Goal: Task Accomplishment & Management: Complete application form

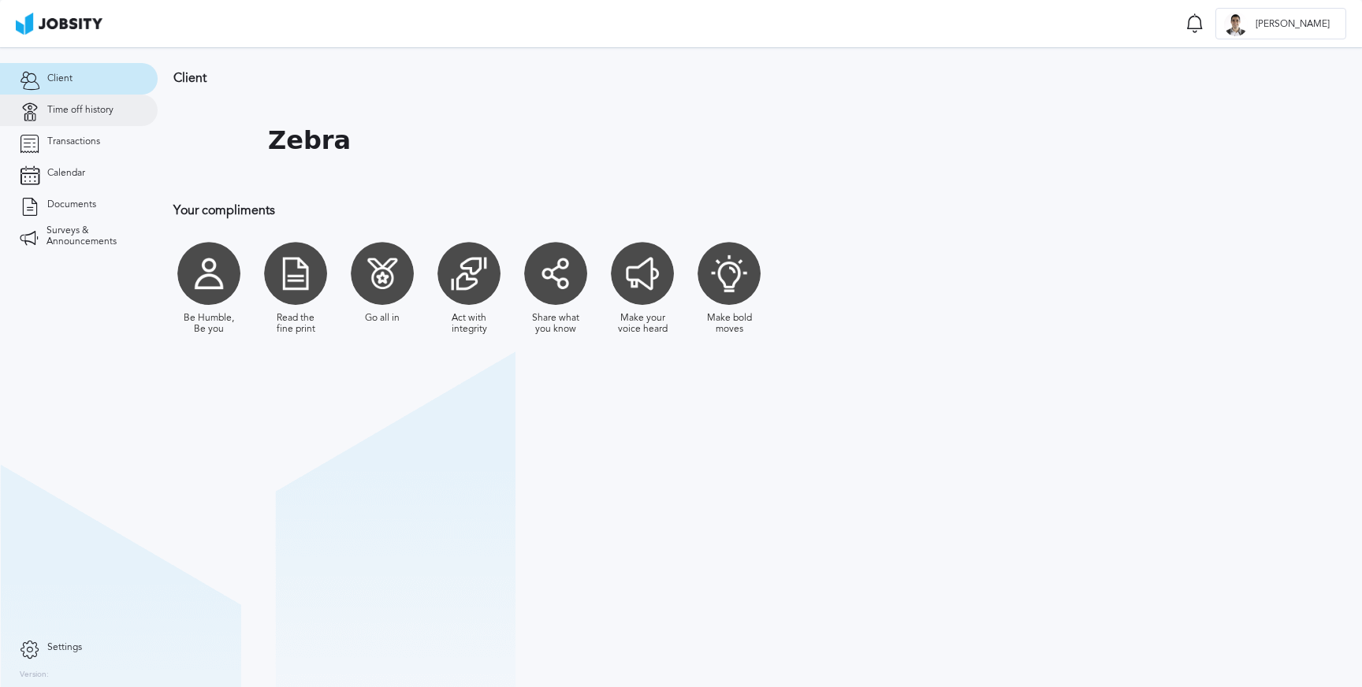
click at [72, 119] on link "Time off history" at bounding box center [79, 111] width 158 height 32
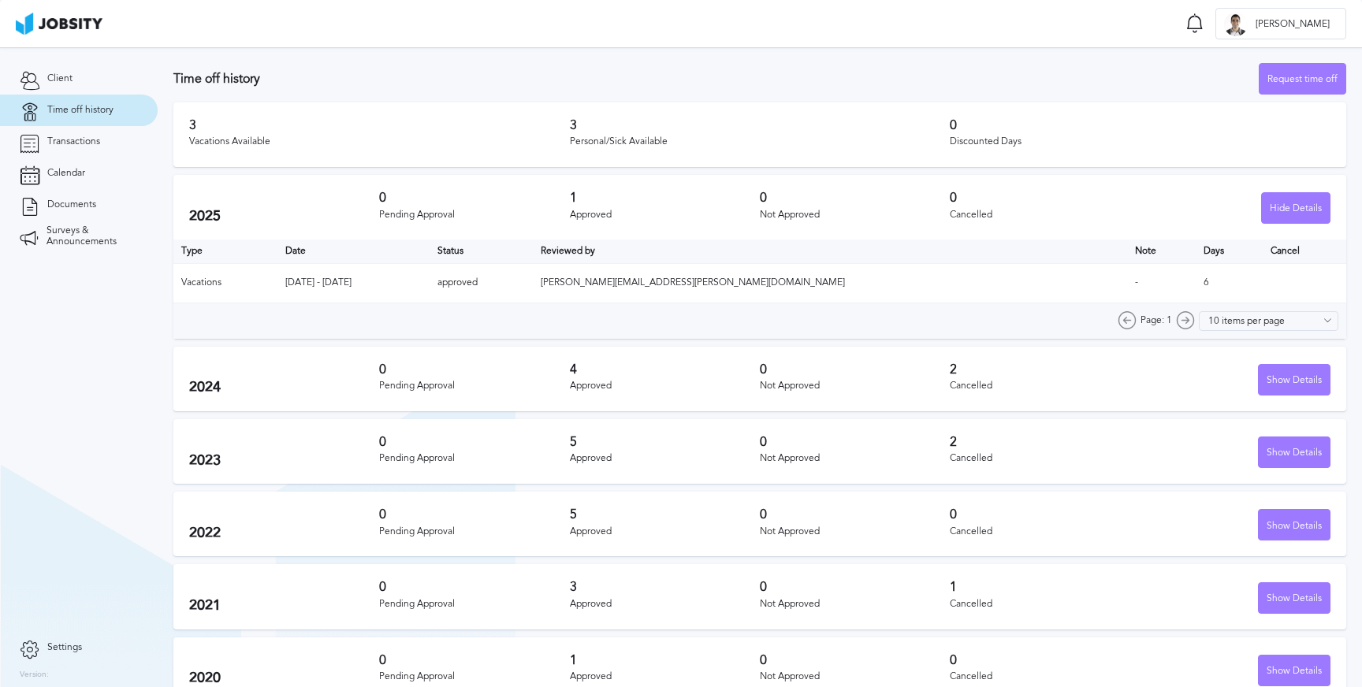
click at [110, 431] on section "Client Time off history Transactions Calendar Documents Surveys & Announcements" at bounding box center [79, 339] width 158 height 585
click at [1278, 73] on div "Request time off" at bounding box center [1302, 80] width 86 height 32
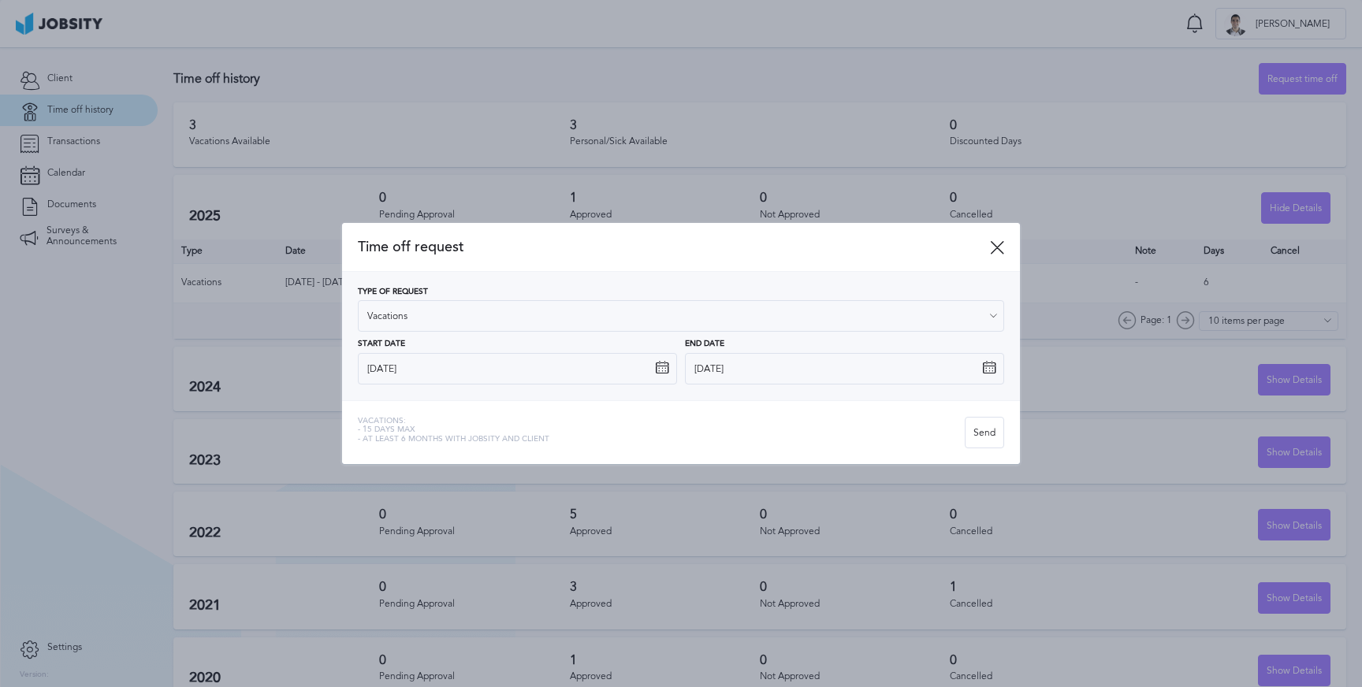
click at [659, 371] on icon at bounding box center [662, 368] width 14 height 14
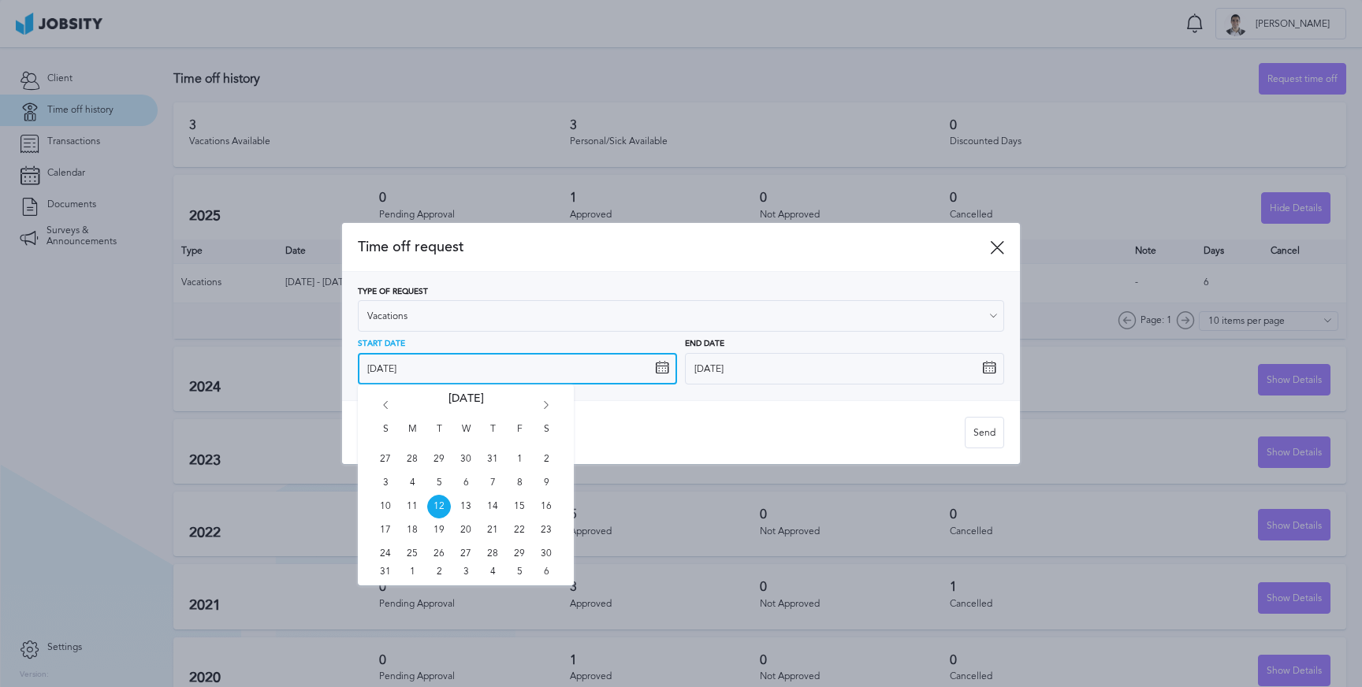
click at [636, 365] on input "8/12/2025" at bounding box center [517, 369] width 319 height 32
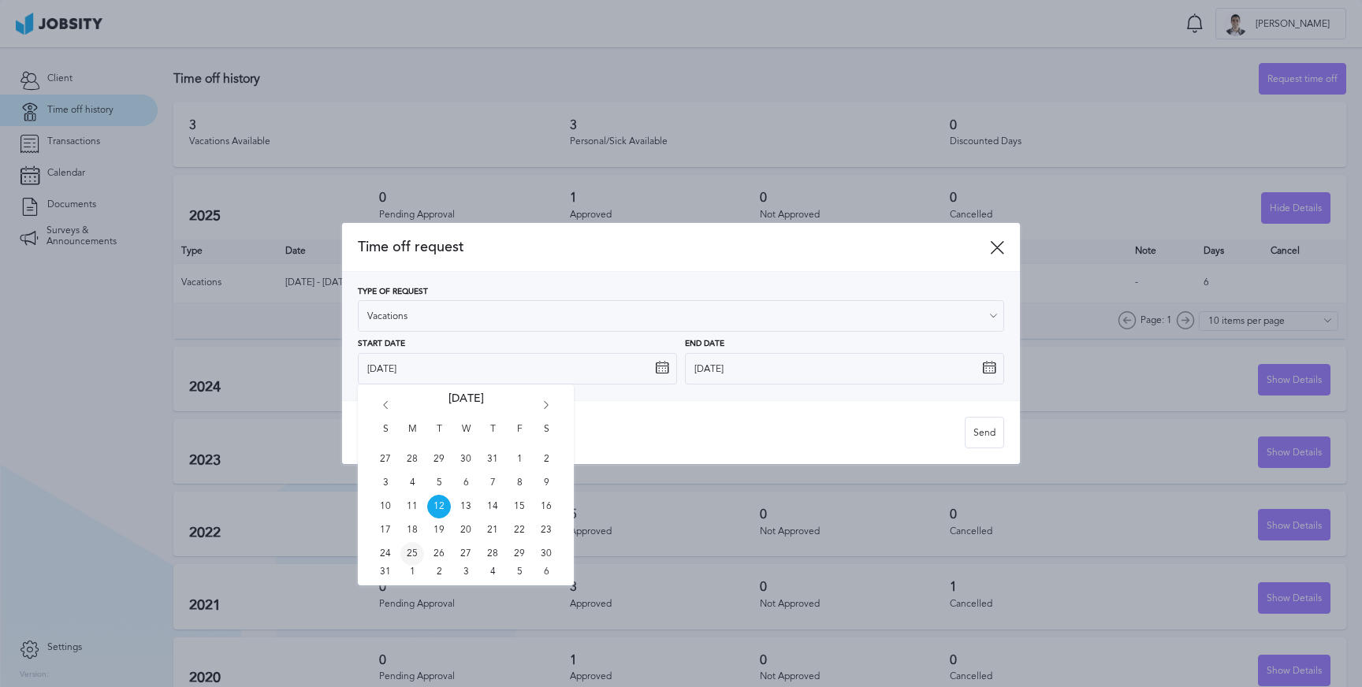
click at [413, 556] on span "25" at bounding box center [412, 554] width 24 height 24
type input "8/25/2025"
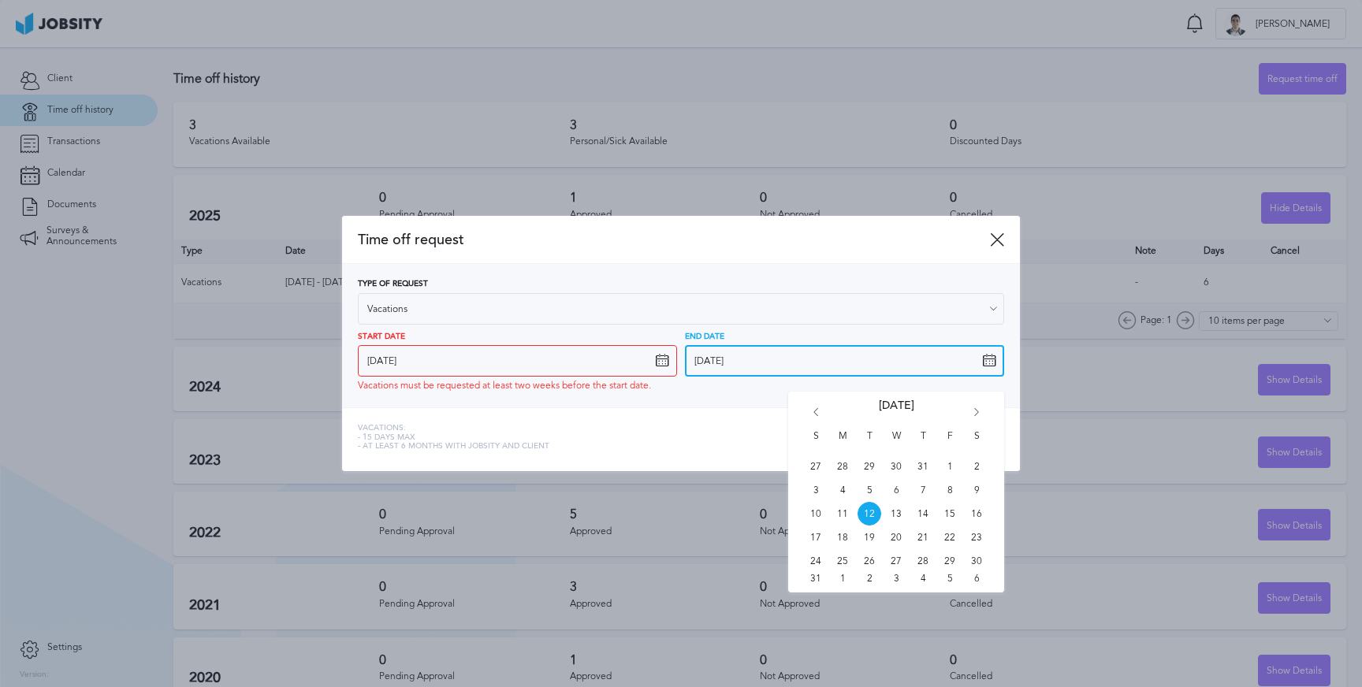
click at [913, 361] on input "8/12/2025" at bounding box center [844, 361] width 319 height 32
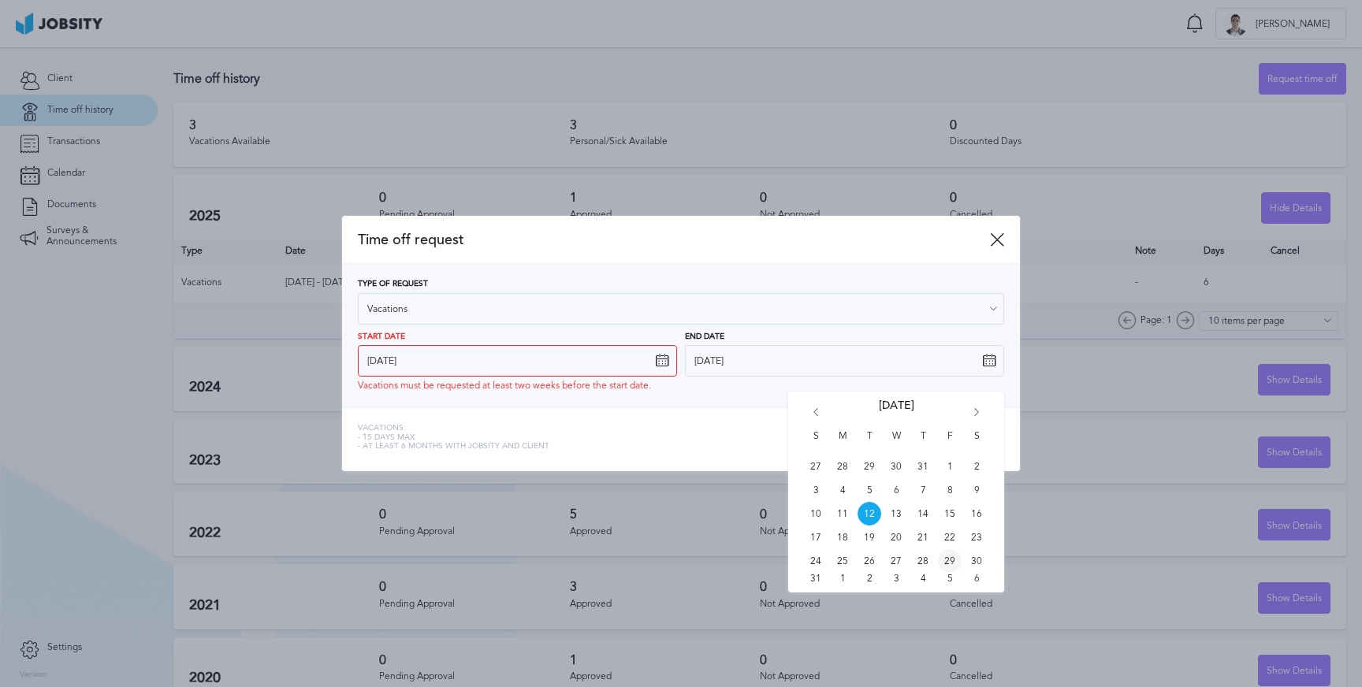
click at [950, 563] on span "29" at bounding box center [950, 561] width 24 height 24
type input "8/29/2025"
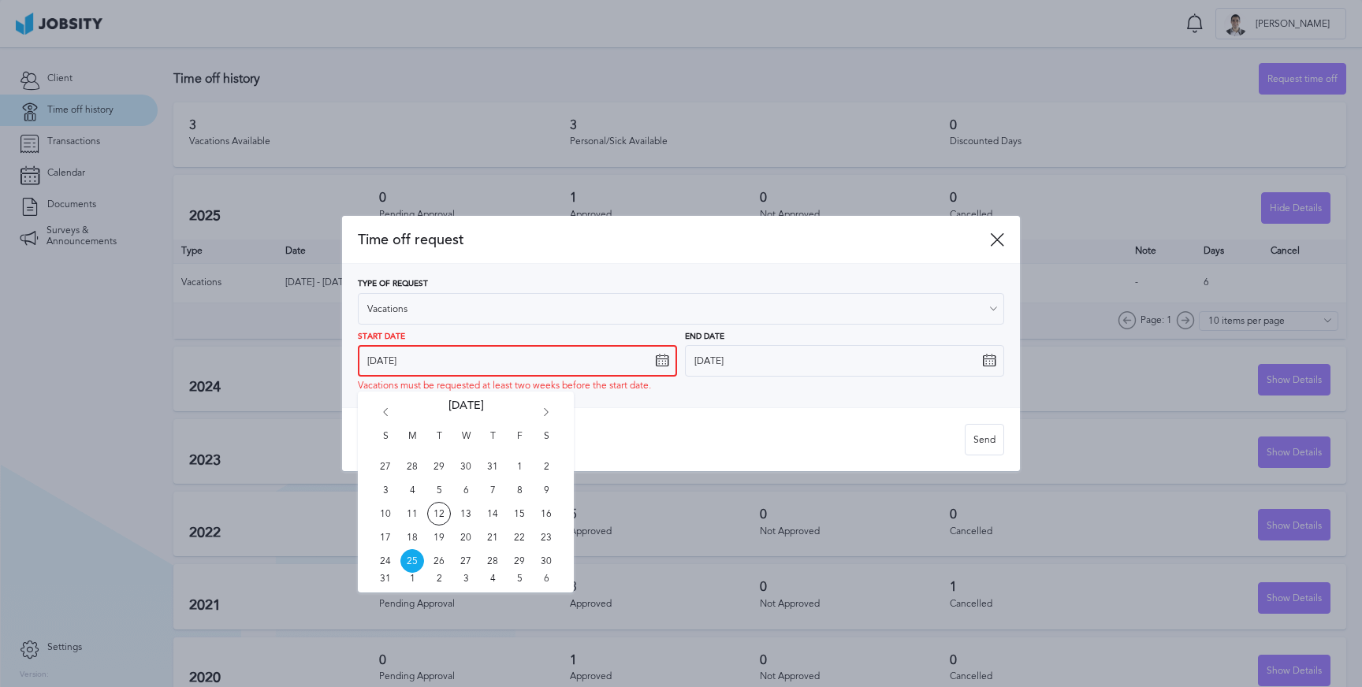
click at [507, 359] on input "8/25/2025" at bounding box center [517, 361] width 319 height 32
click at [413, 560] on span "25" at bounding box center [412, 561] width 24 height 24
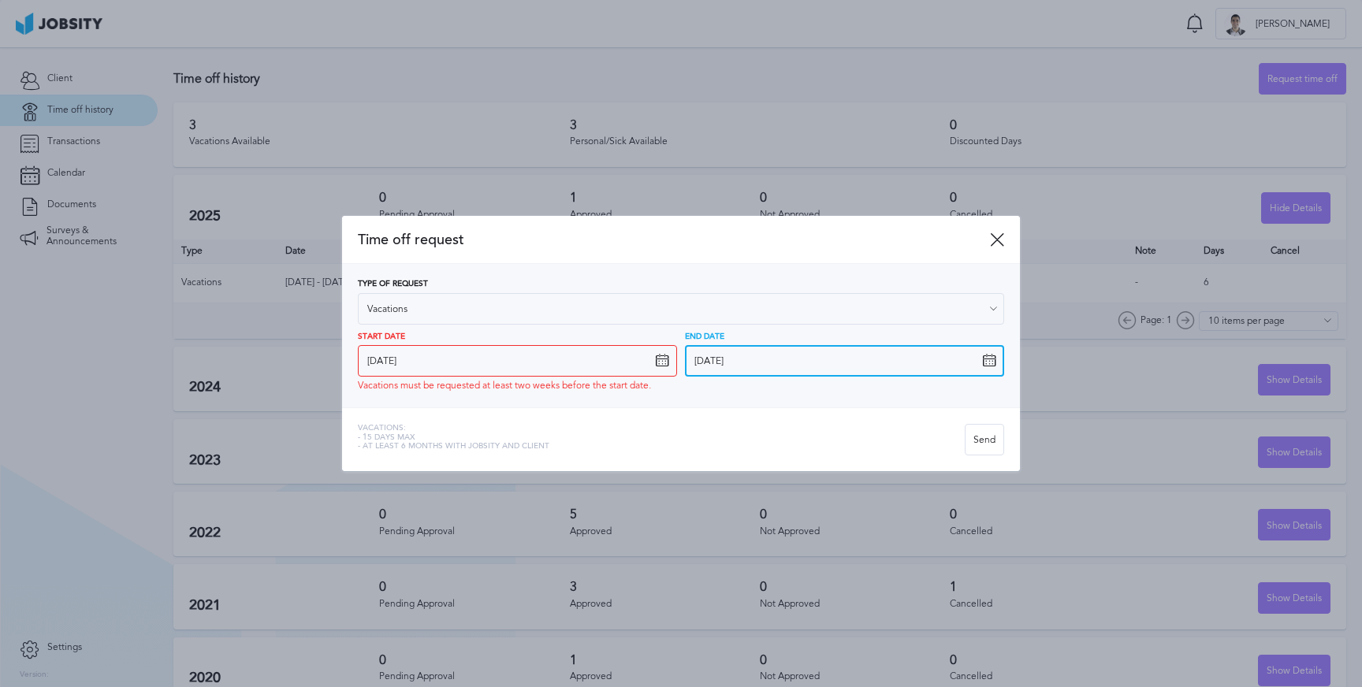
click at [802, 355] on input "8/29/2025" at bounding box center [844, 361] width 319 height 32
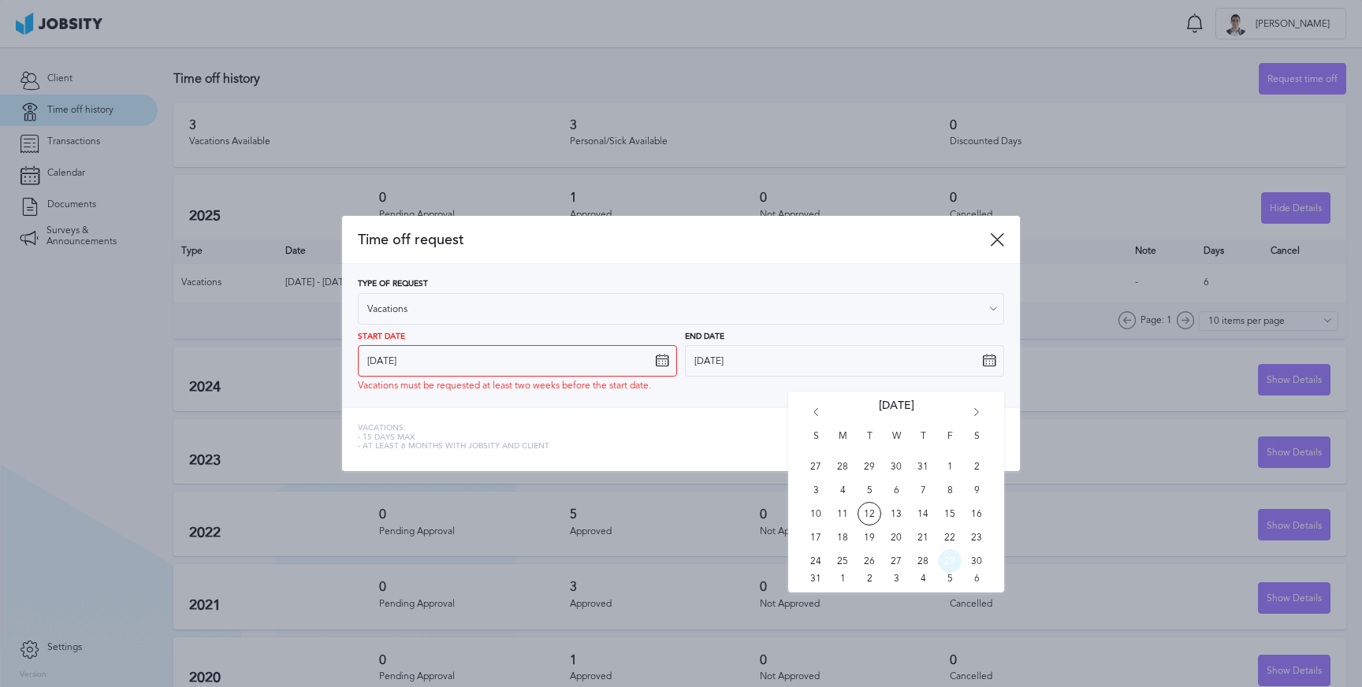
click at [948, 562] on span "29" at bounding box center [950, 561] width 24 height 24
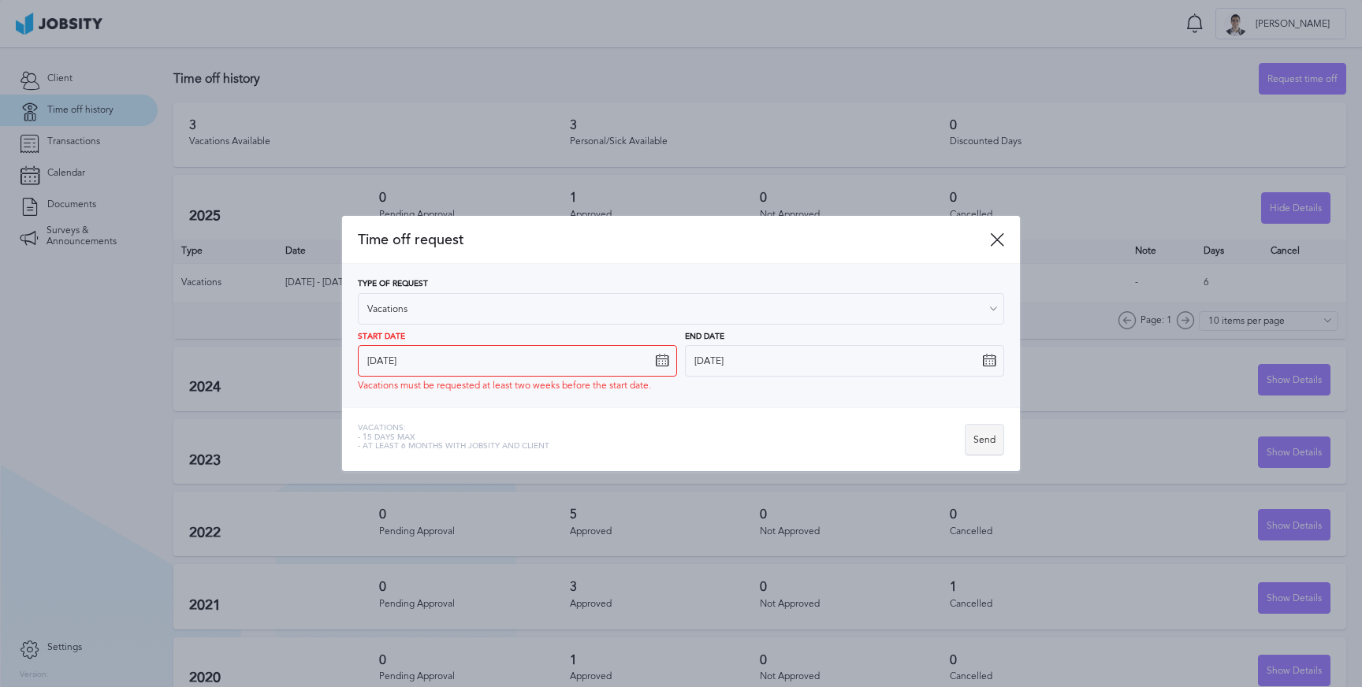
click at [984, 437] on div "Send" at bounding box center [984, 441] width 38 height 32
click at [913, 442] on div "Vacations: - 15 days max - At least 6 months with jobsity and client" at bounding box center [661, 440] width 607 height 32
click at [986, 445] on div "Send" at bounding box center [984, 441] width 38 height 32
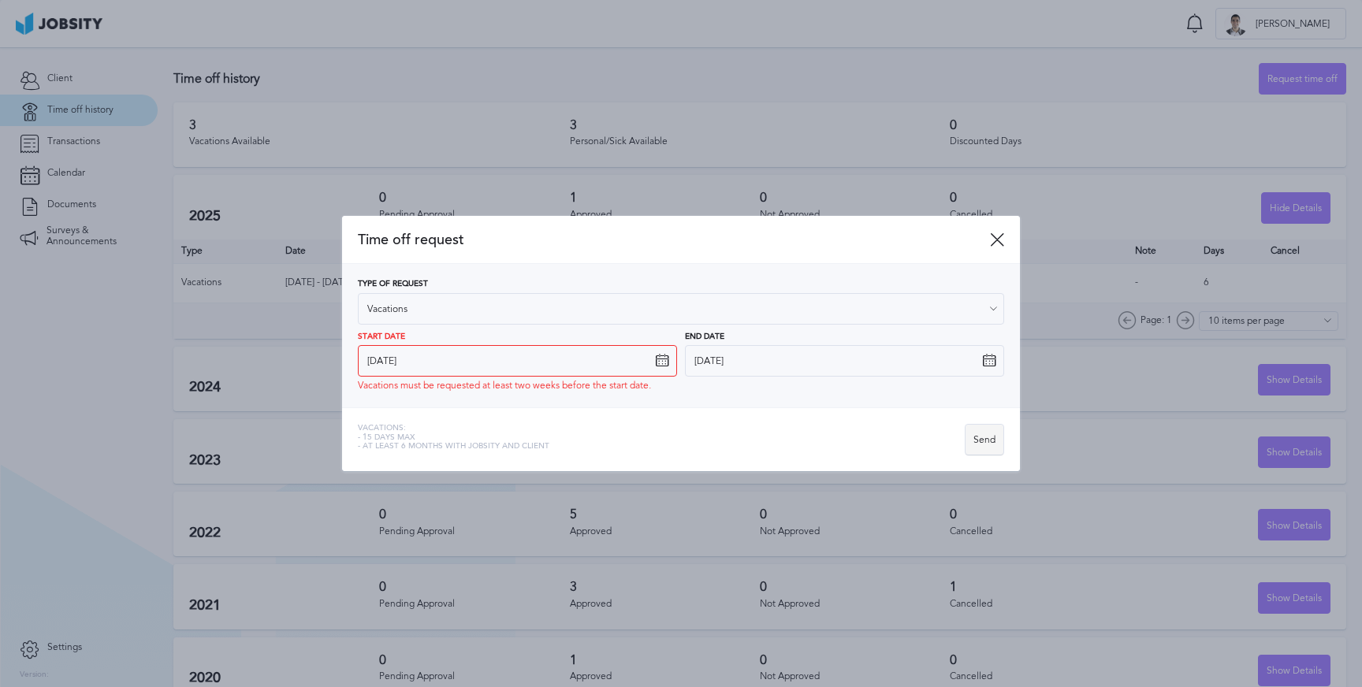
click at [986, 445] on div "Send" at bounding box center [984, 441] width 38 height 32
click at [992, 441] on div "Send" at bounding box center [984, 441] width 38 height 32
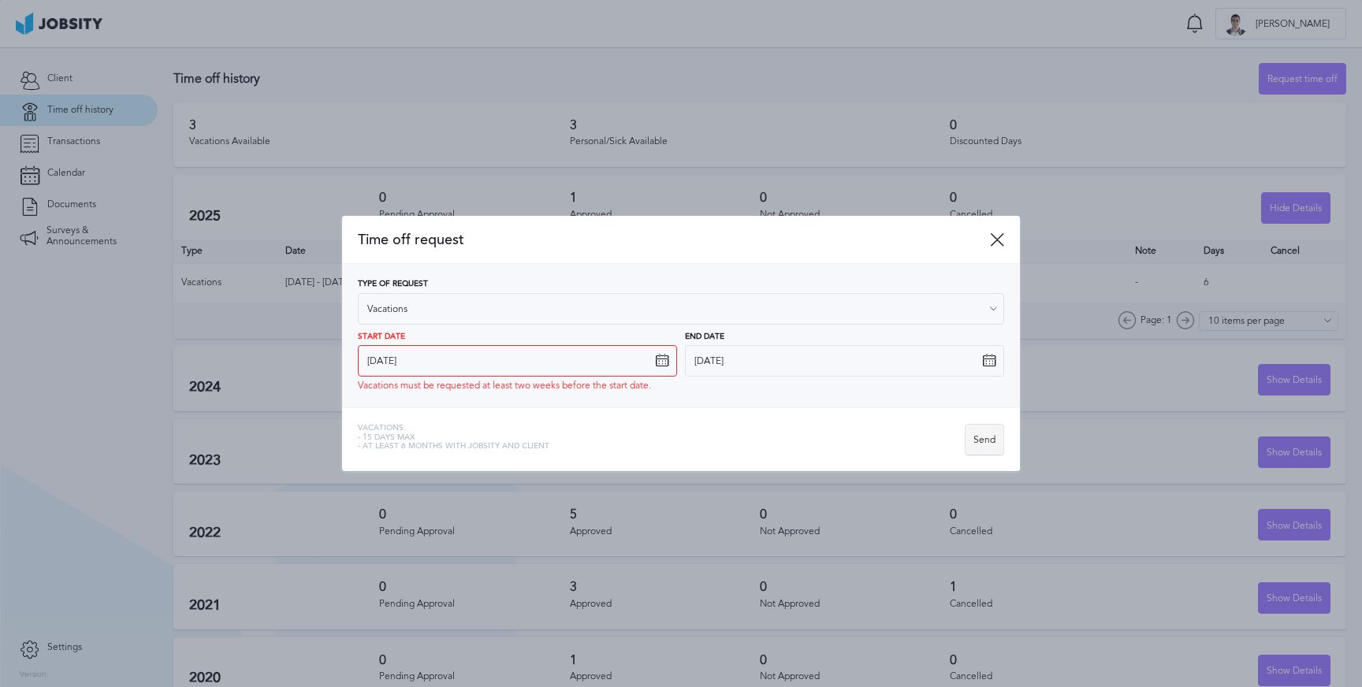
click at [992, 441] on div "Send" at bounding box center [984, 441] width 38 height 32
click at [659, 361] on icon at bounding box center [662, 361] width 14 height 14
click at [633, 361] on input "8/25/2025" at bounding box center [517, 361] width 319 height 32
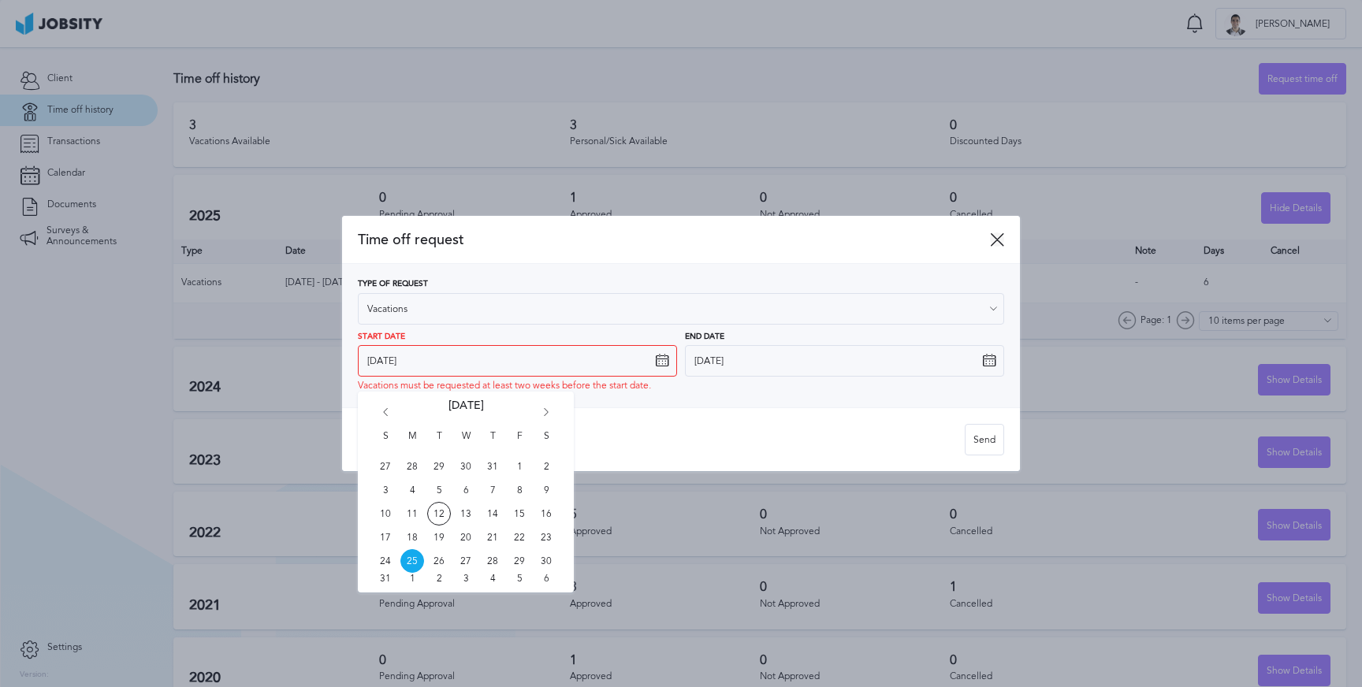
click at [994, 240] on icon at bounding box center [997, 239] width 14 height 14
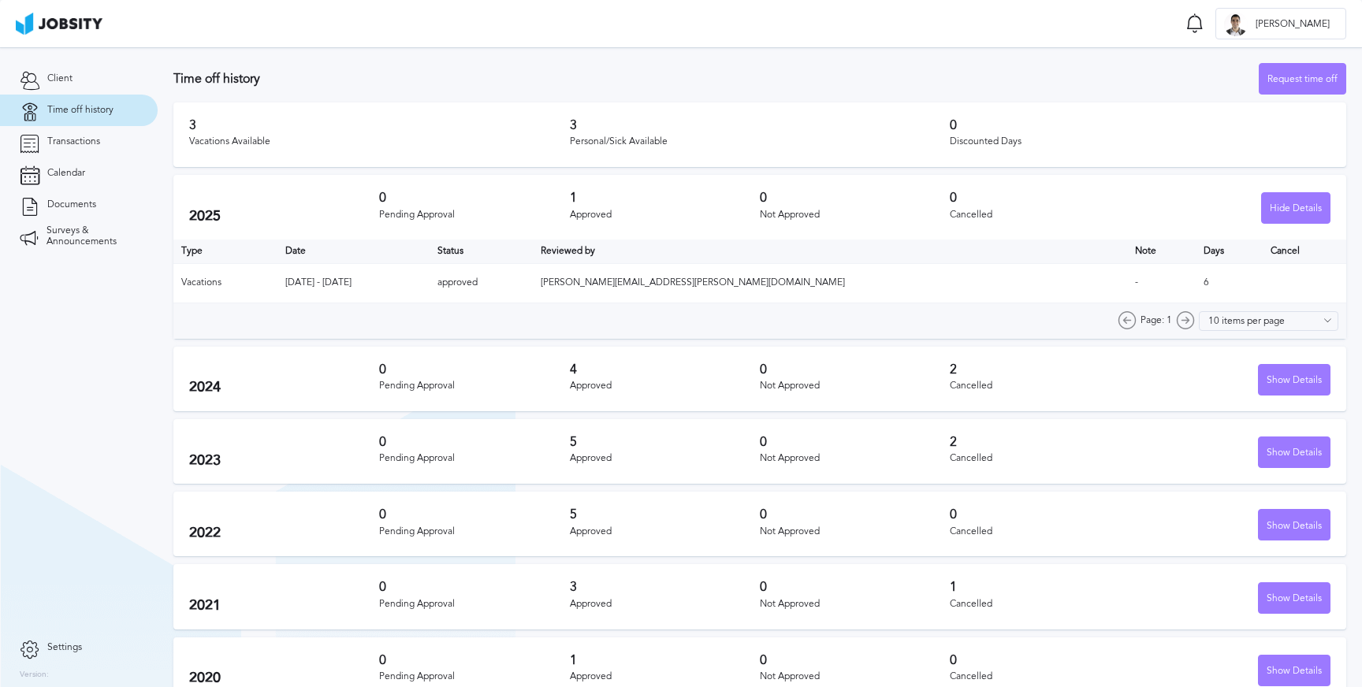
click at [941, 285] on td "[PERSON_NAME][EMAIL_ADDRESS][PERSON_NAME][DOMAIN_NAME]" at bounding box center [829, 282] width 593 height 39
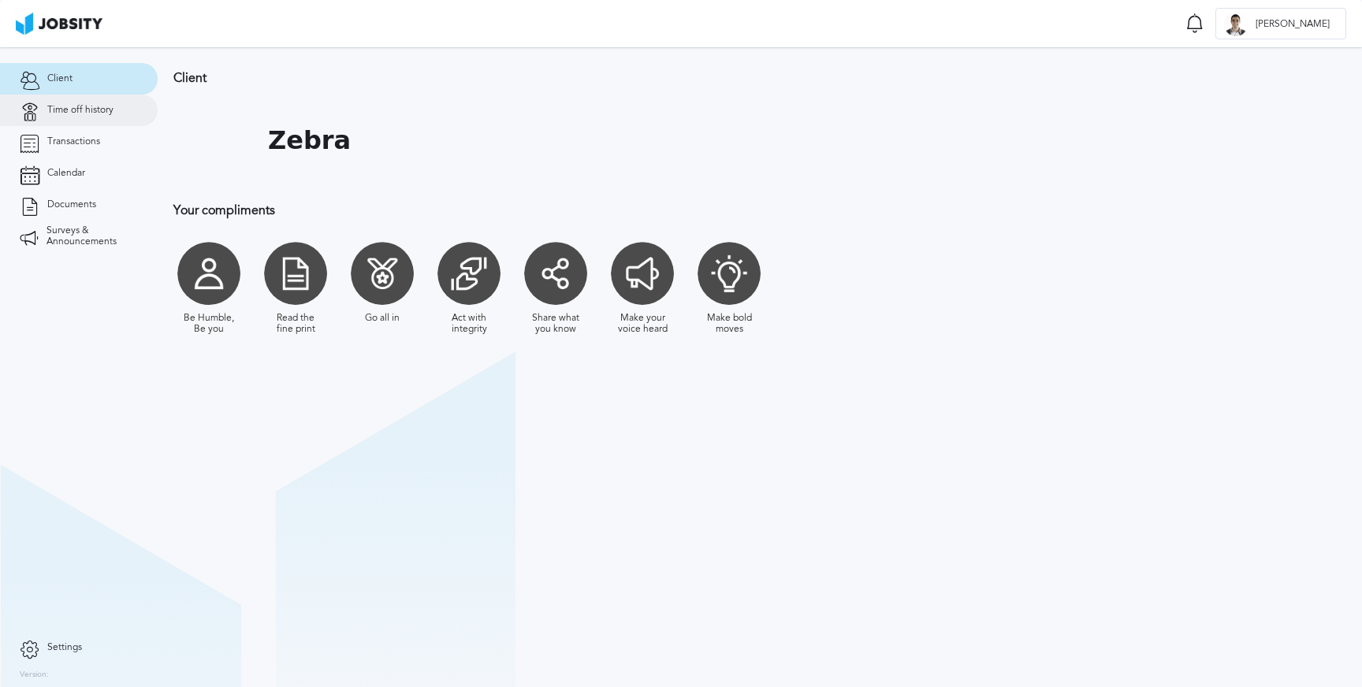
click at [84, 112] on span "Time off history" at bounding box center [80, 110] width 66 height 11
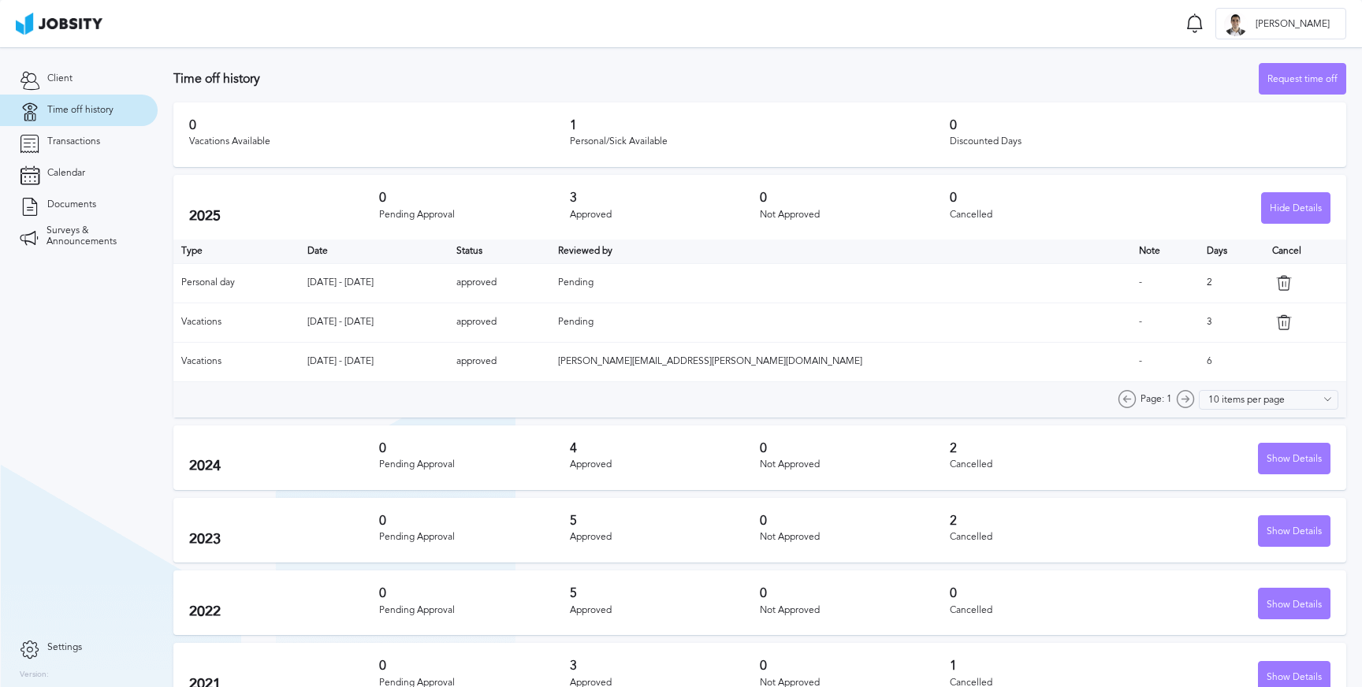
click at [99, 421] on section "Client Time off history Transactions Calendar Documents Surveys & Announcements" at bounding box center [79, 339] width 158 height 585
